Goal: Browse casually

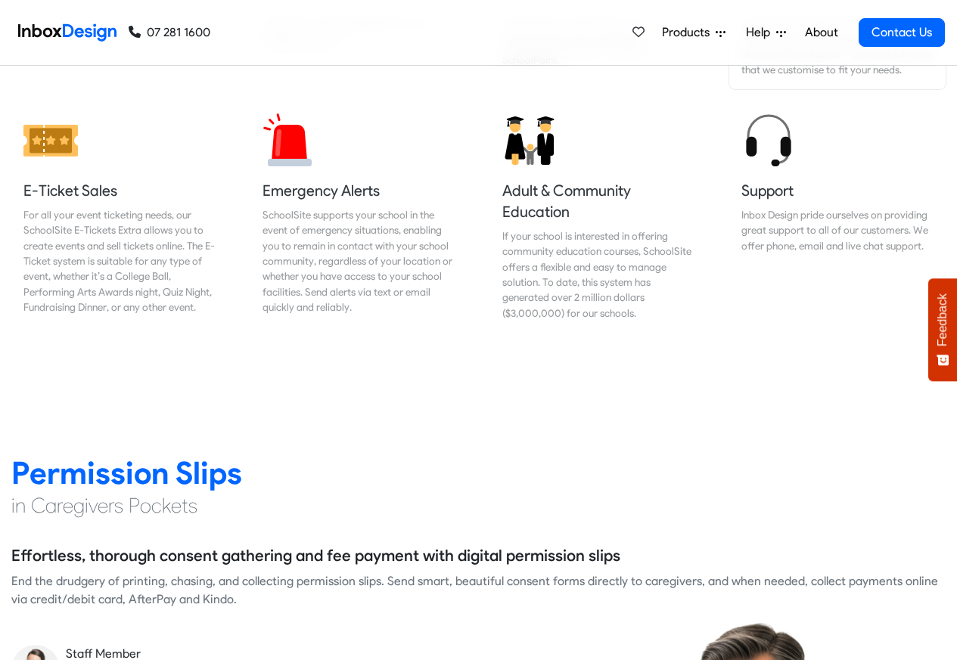
scroll to position [2310, 0]
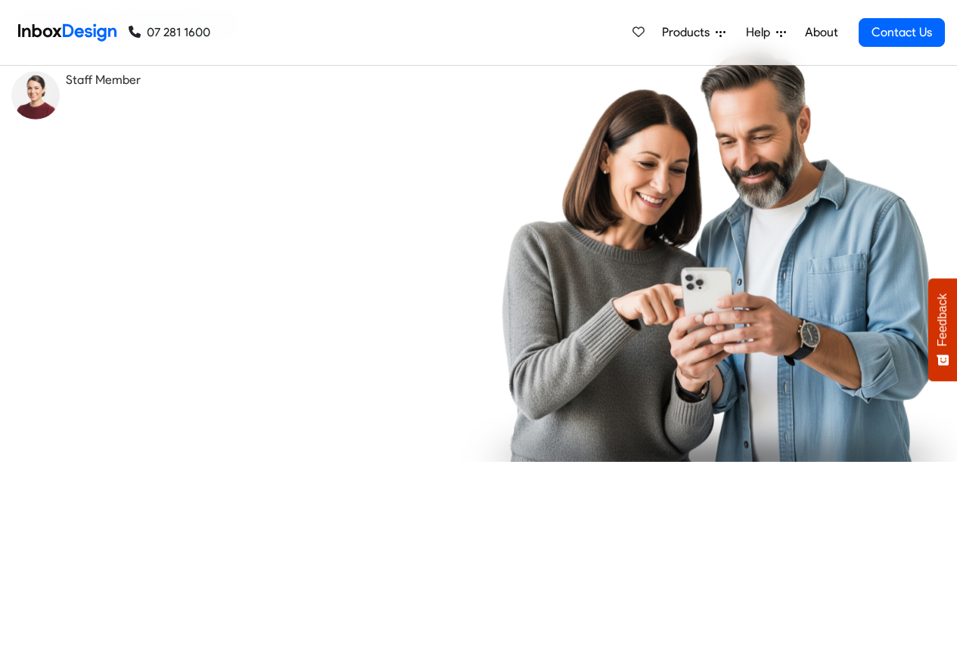
checkbox input "true"
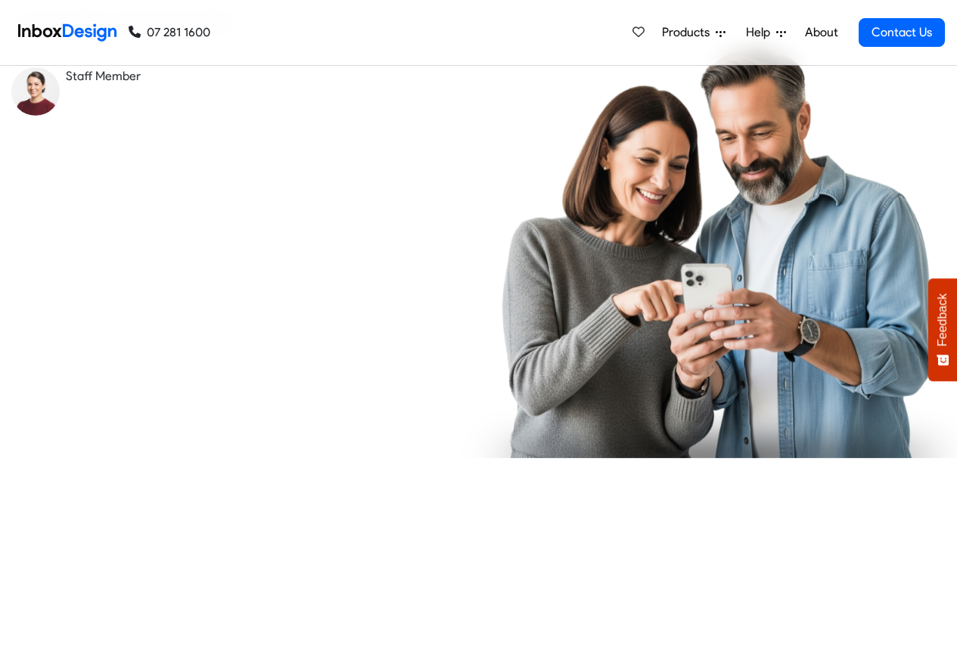
checkbox input "true"
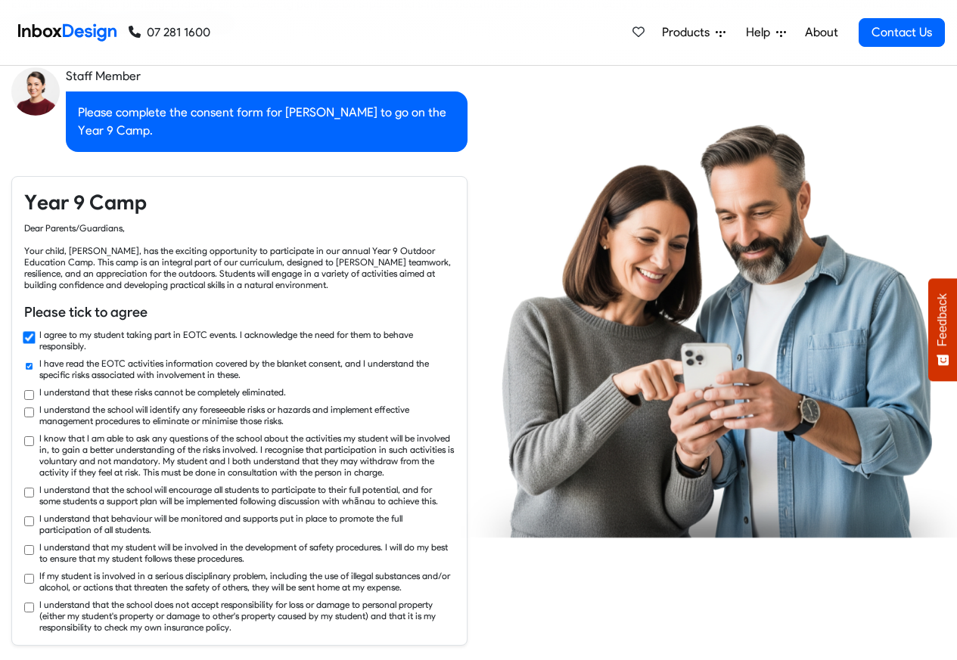
checkbox input "true"
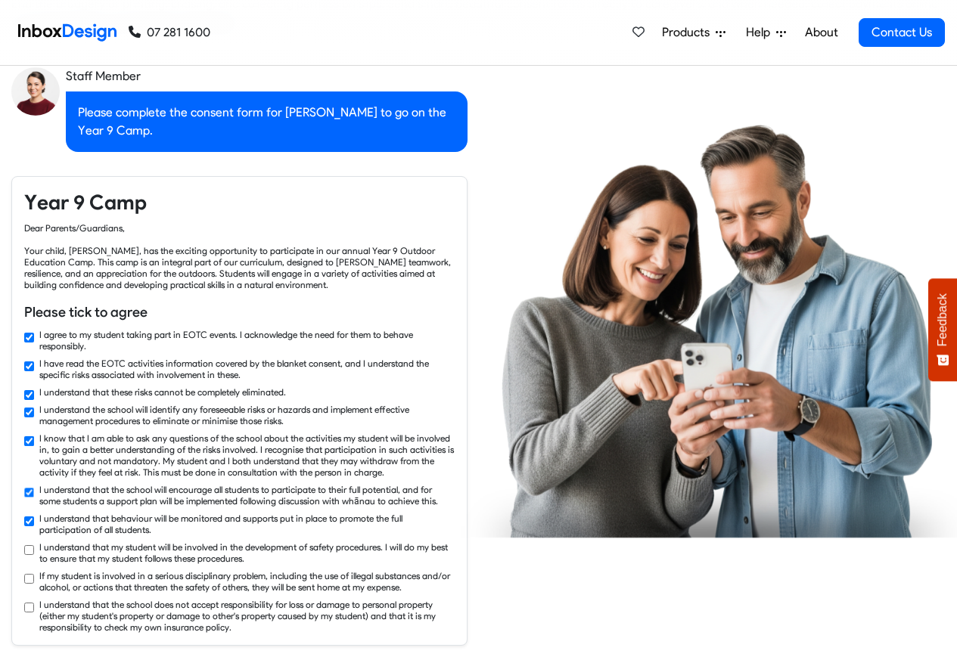
checkbox input "true"
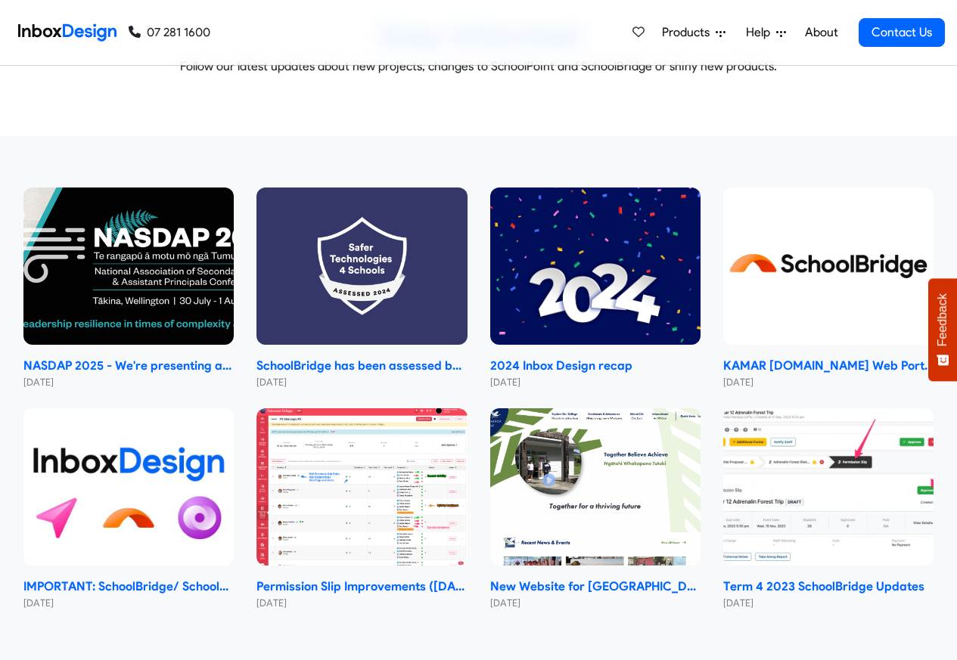
scroll to position [8769, 0]
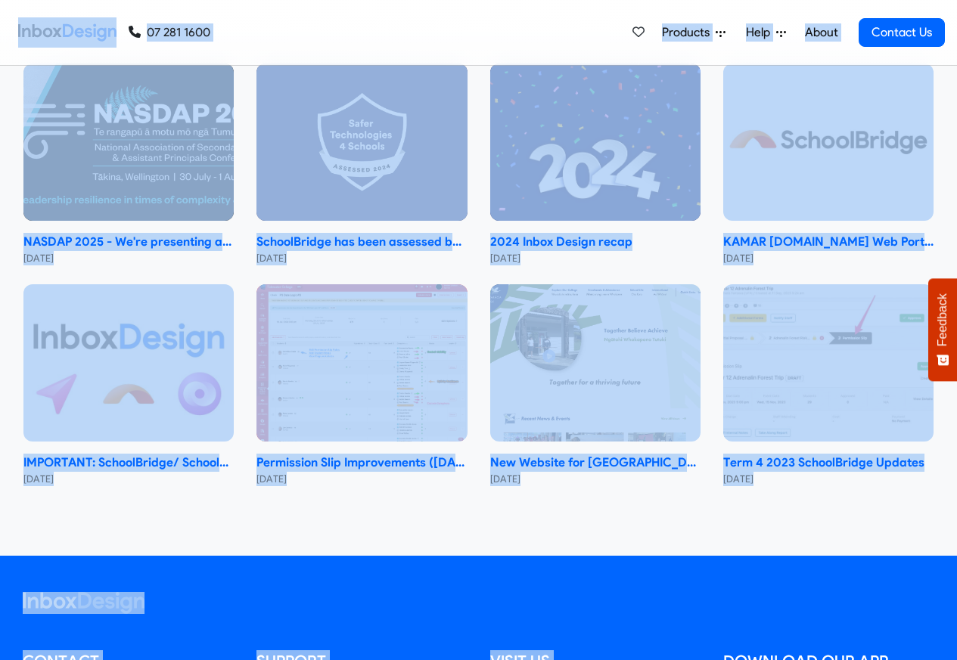
scroll to position [318, 0]
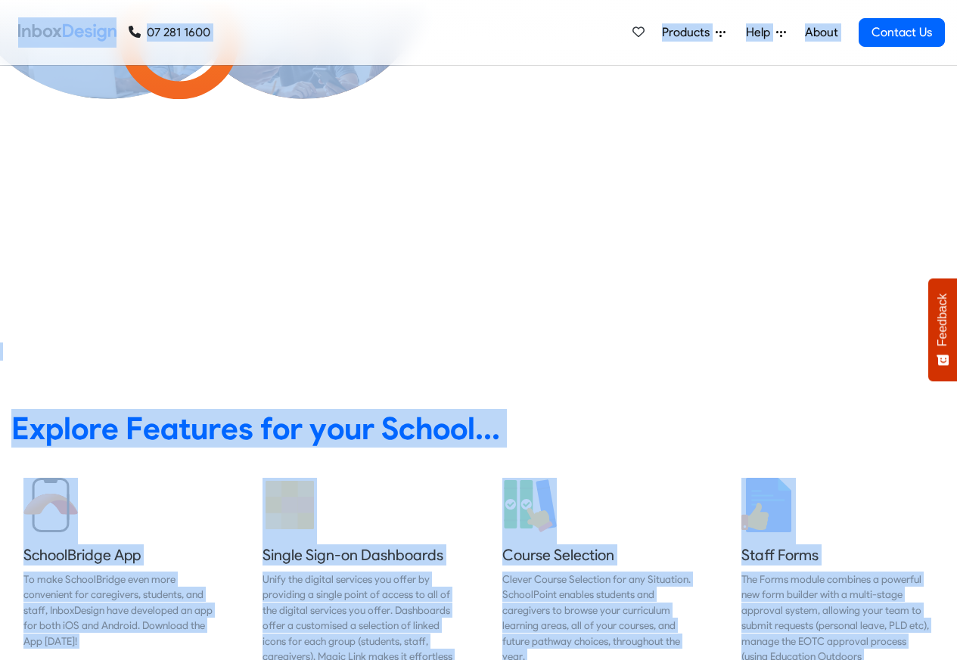
checkbox input "false"
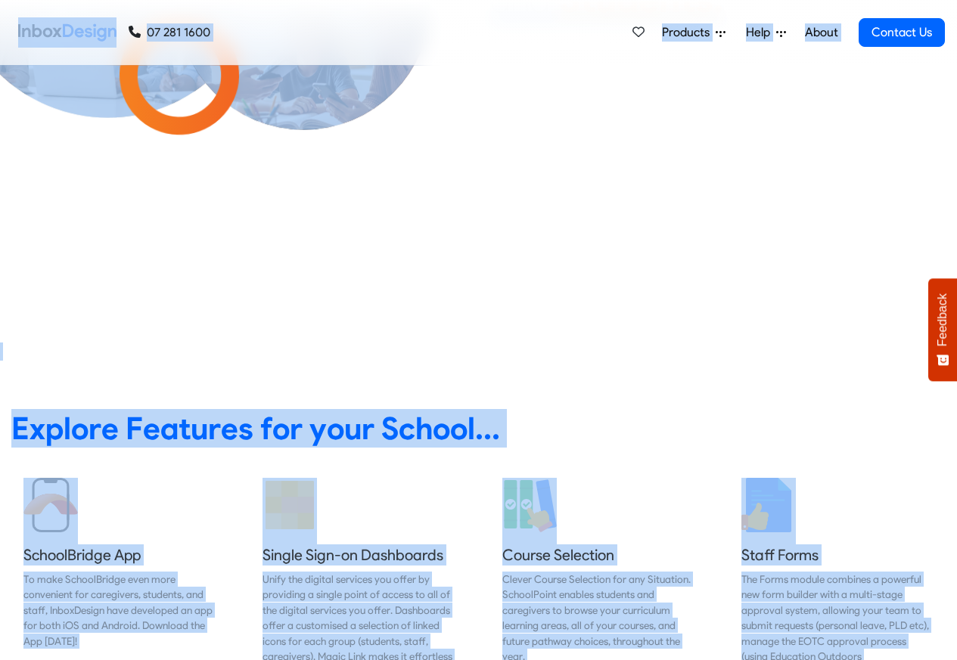
checkbox input "false"
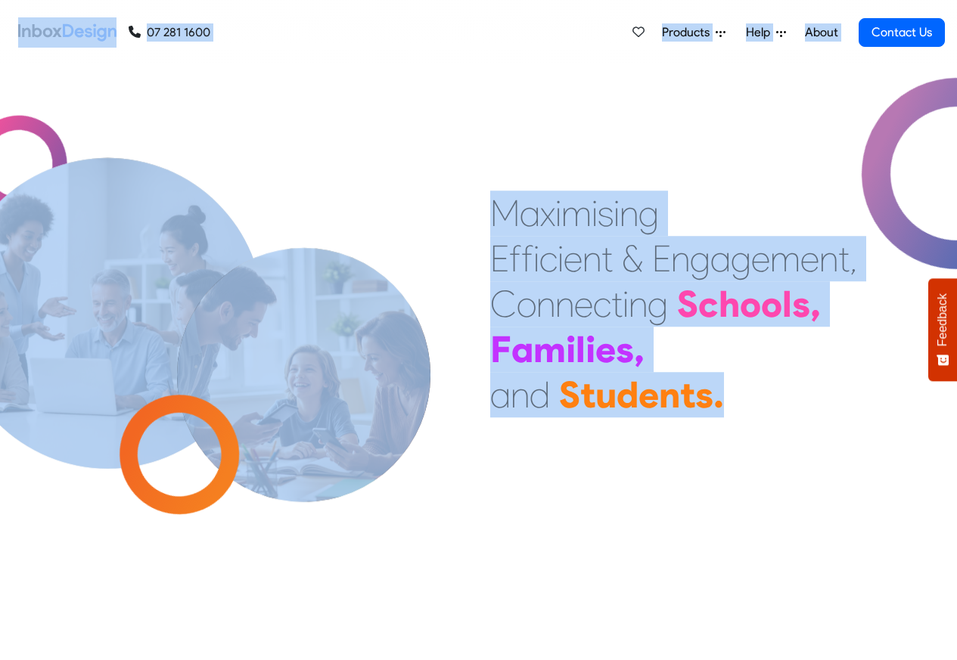
checkbox input "false"
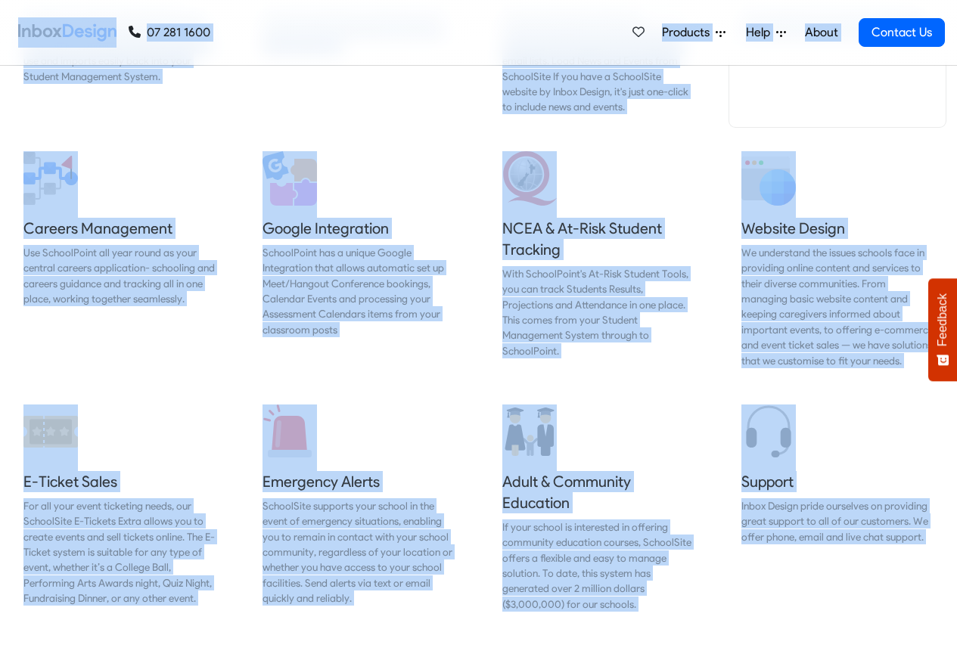
scroll to position [1543, 0]
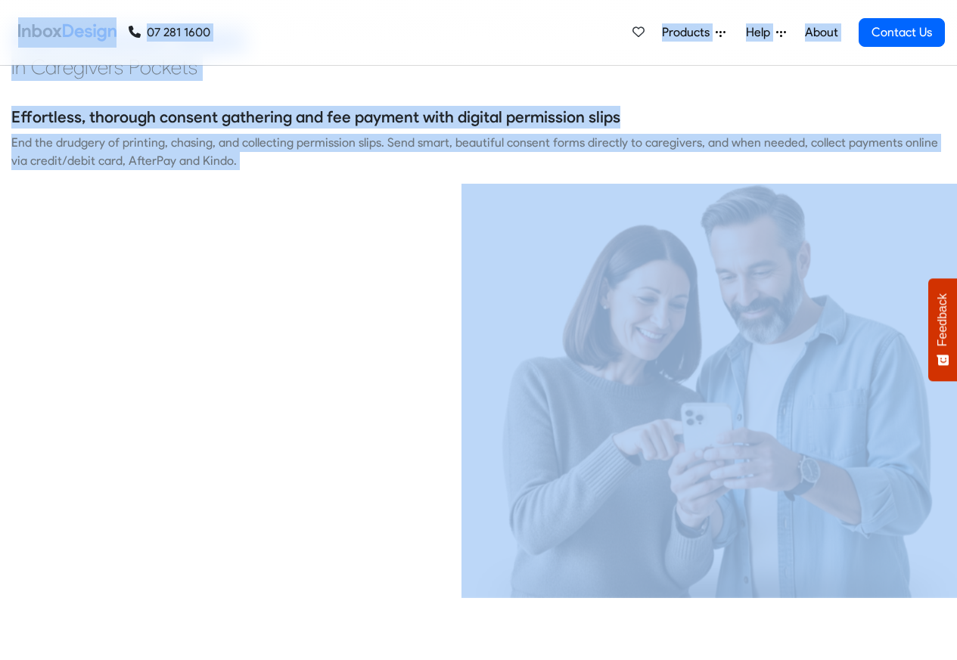
checkbox input "true"
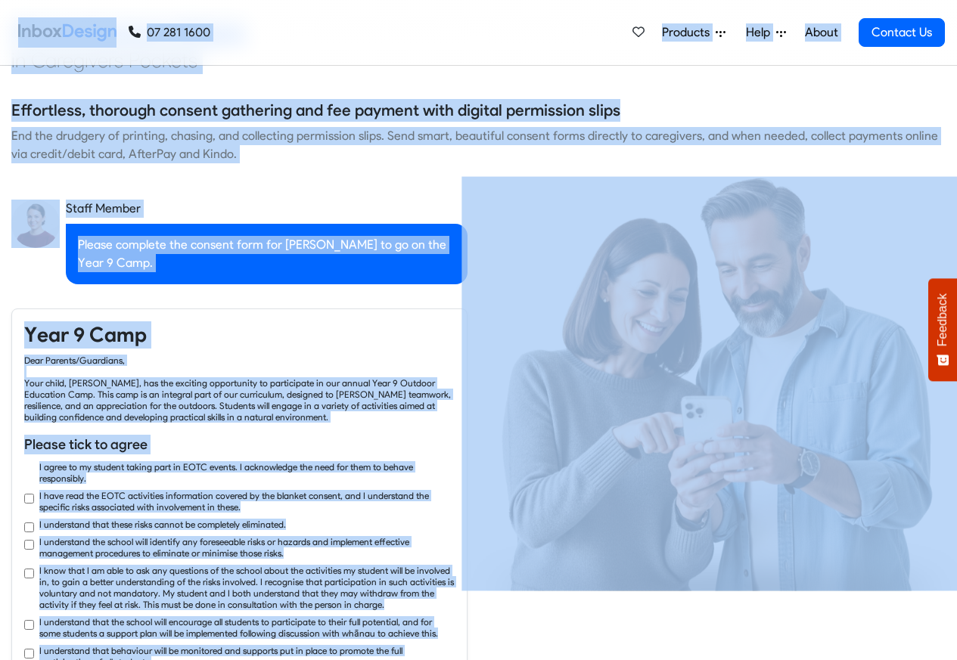
checkbox input "true"
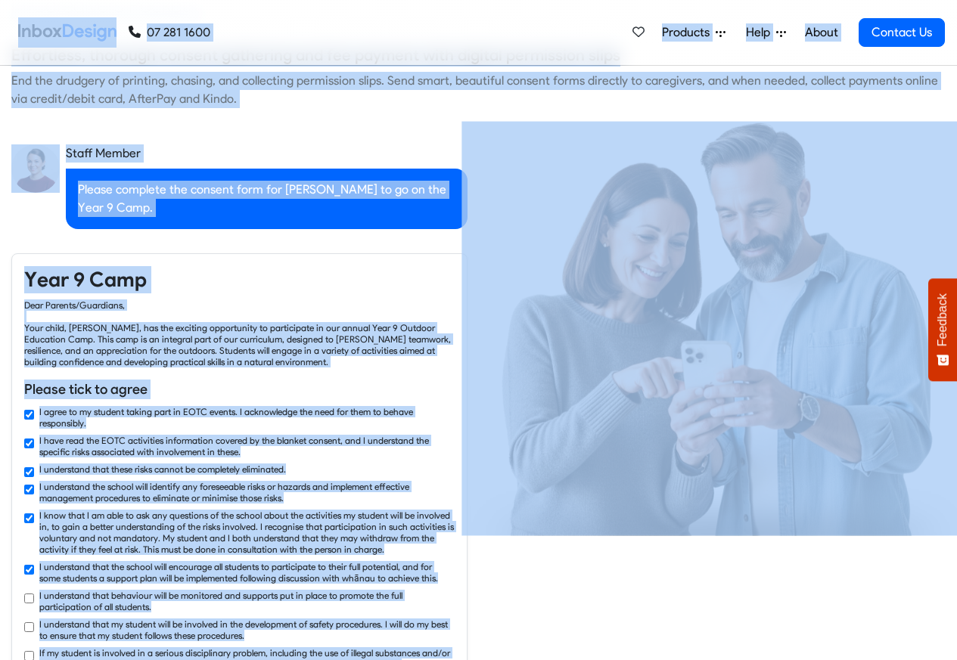
checkbox input "true"
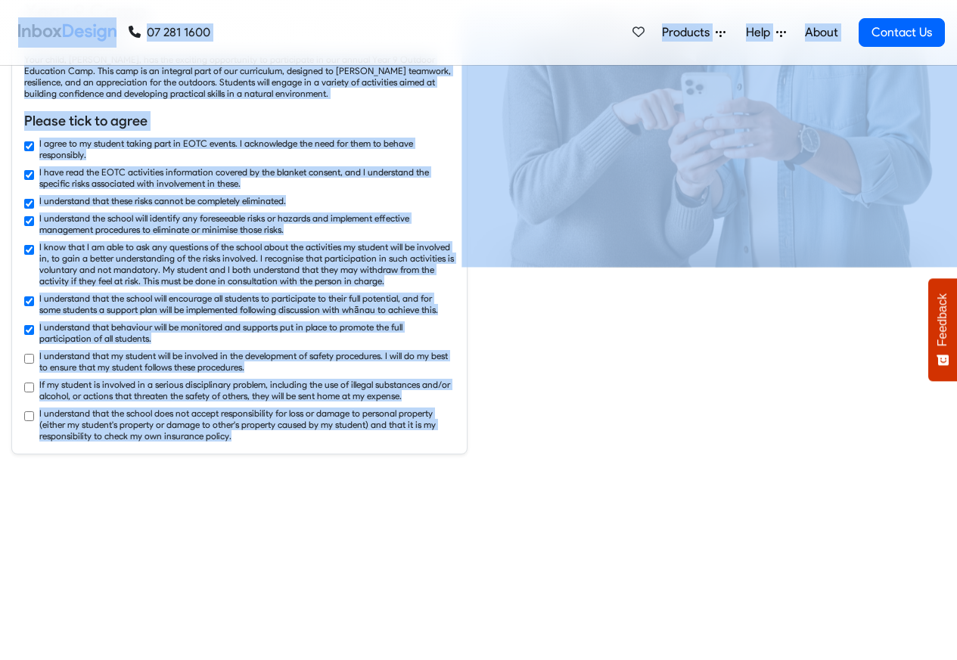
checkbox input "true"
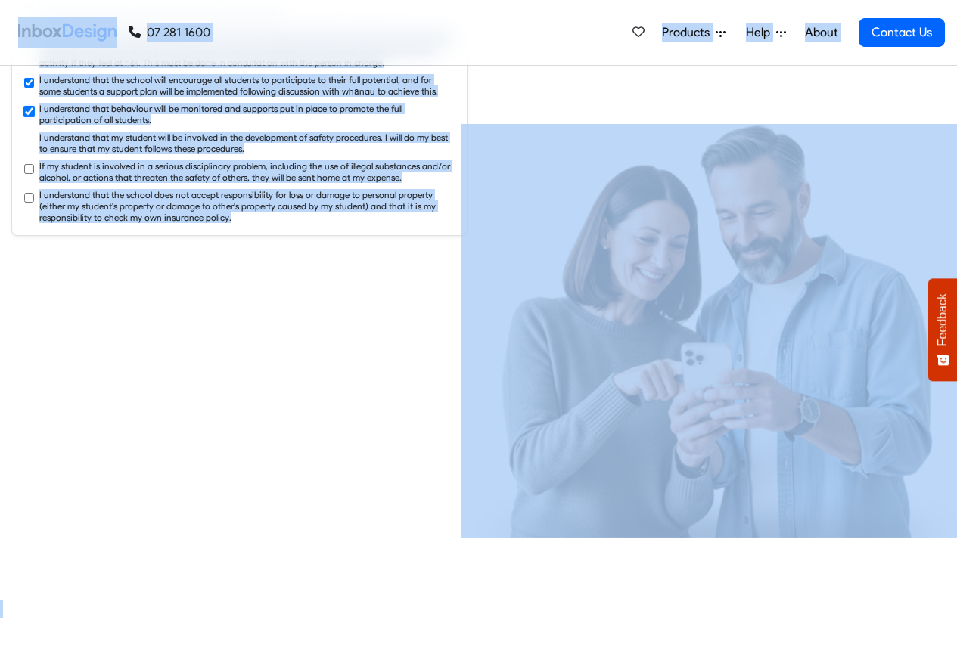
checkbox input "true"
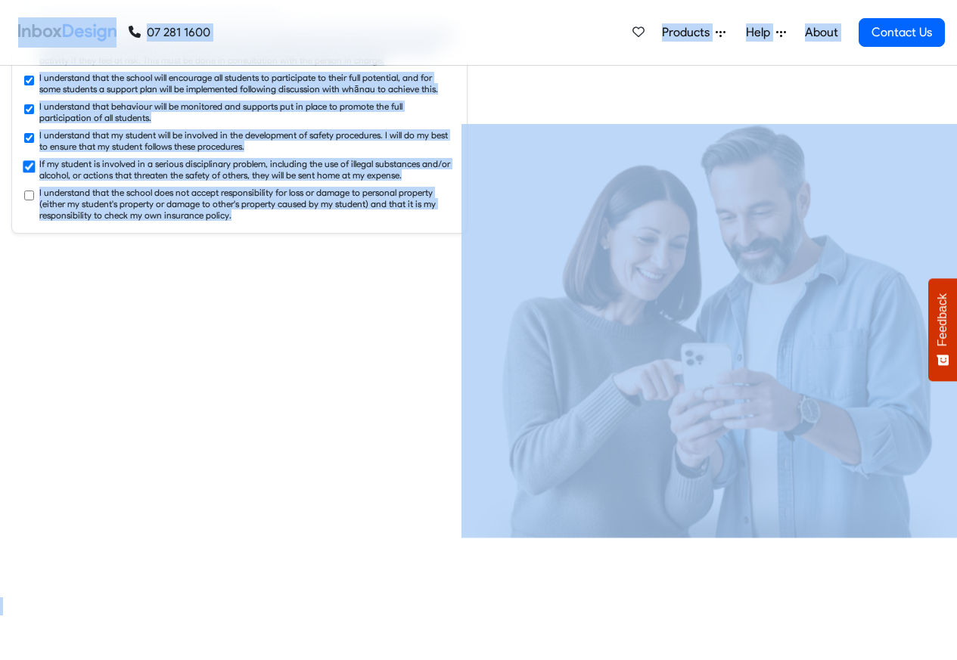
checkbox input "true"
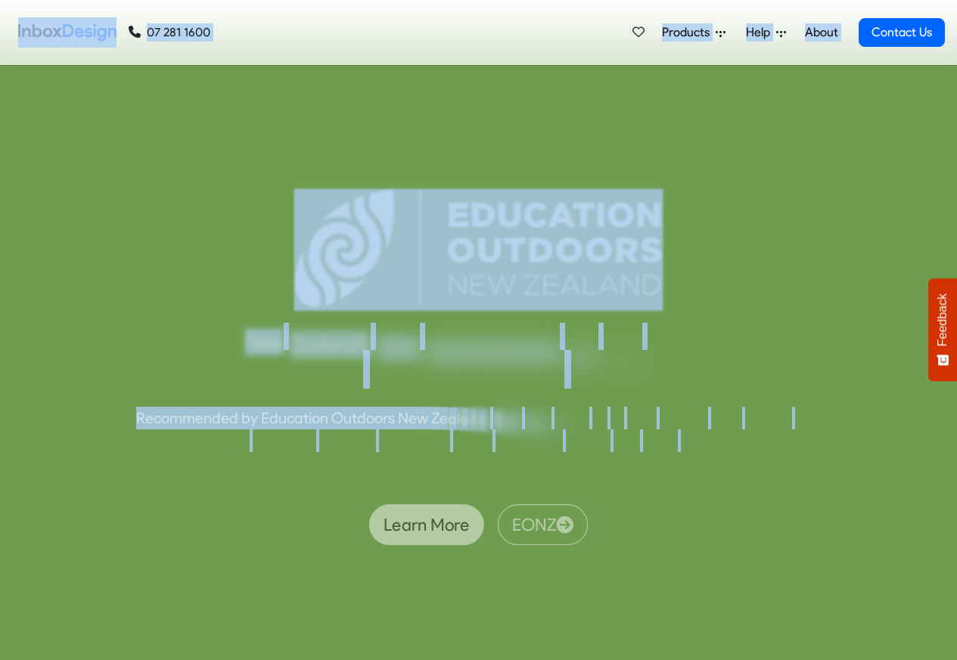
scroll to position [5898, 0]
